Goal: Task Accomplishment & Management: Complete application form

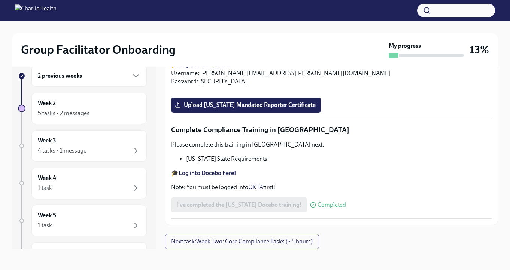
scroll to position [1652, 0]
click at [253, 109] on span "Upload [US_STATE] Mandated Reporter Certificate" at bounding box center [245, 104] width 139 height 7
click at [0, 0] on input "Upload [US_STATE] Mandated Reporter Certificate" at bounding box center [0, 0] width 0 height 0
click at [201, 243] on span "Next task : Week Two: Core Compliance Tasks (~ 4 hours)" at bounding box center [242, 241] width 142 height 7
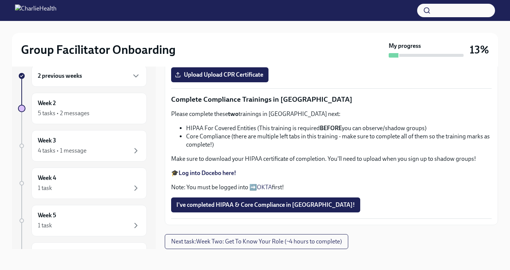
scroll to position [363, 0]
click at [225, 32] on strong "Complete your CPR & First Aid training HERE" at bounding box center [238, 28] width 118 height 7
click at [220, 82] on label "Upload Upload CPR Certificate" at bounding box center [219, 74] width 97 height 15
click at [0, 0] on input "Upload Upload CPR Certificate" at bounding box center [0, 0] width 0 height 0
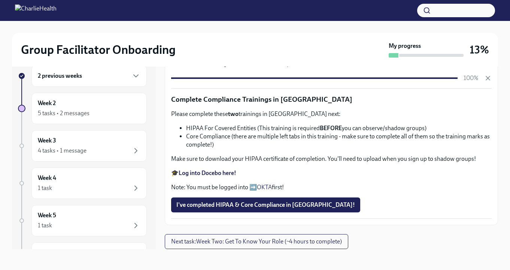
scroll to position [501, 0]
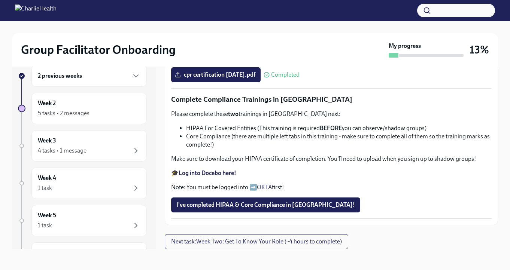
click at [215, 177] on p "🎓 Log into Docebo here!" at bounding box center [331, 173] width 321 height 8
click at [94, 114] on div "5 tasks • 2 messages" at bounding box center [89, 113] width 103 height 9
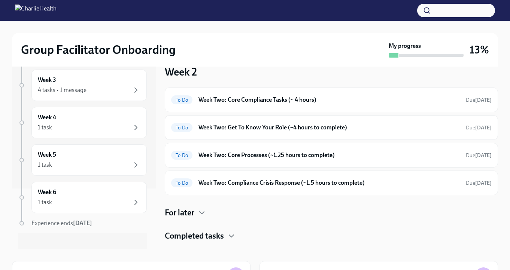
scroll to position [61, 0]
click at [235, 127] on h6 "Week Two: Get To Know Your Role (~4 hours to complete)" at bounding box center [328, 128] width 261 height 8
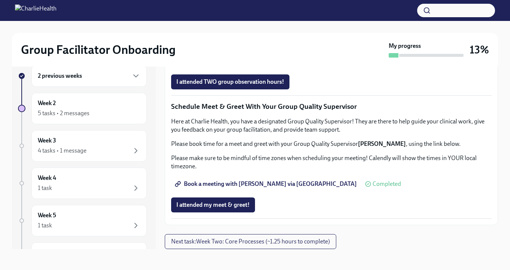
scroll to position [589, 0]
click at [210, 44] on span "Group Observation Instructions" at bounding box center [221, 39] width 90 height 7
